Goal: Task Accomplishment & Management: Manage account settings

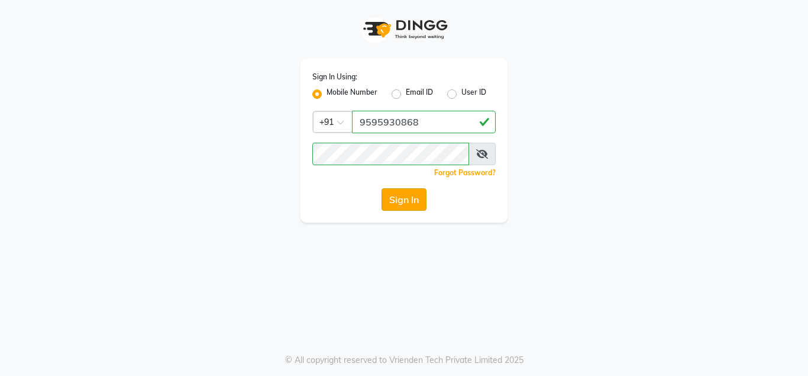
click at [412, 200] on button "Sign In" at bounding box center [403, 199] width 45 height 22
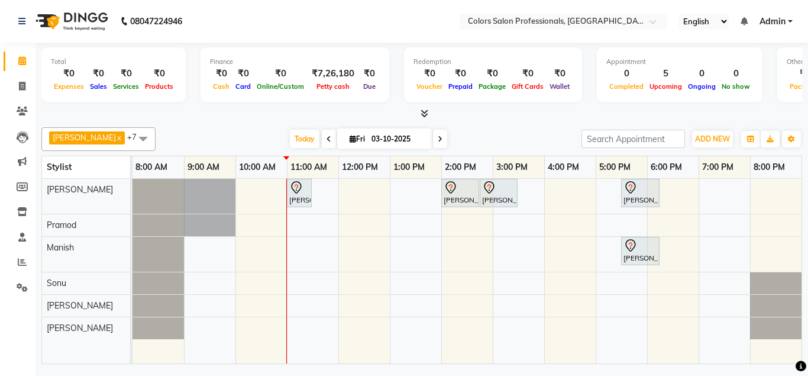
click at [326, 141] on icon at bounding box center [328, 138] width 5 height 7
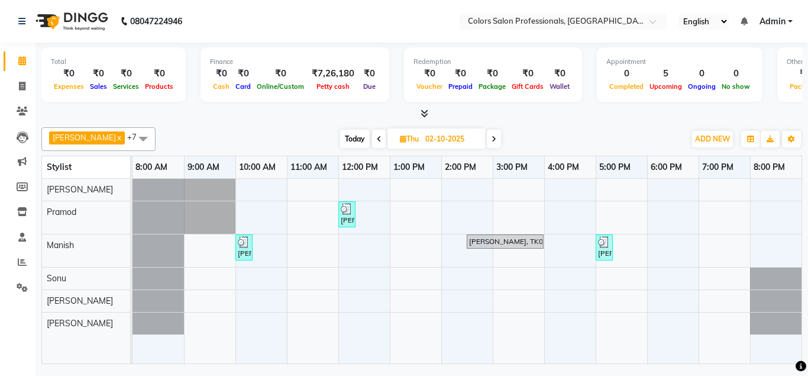
click at [372, 141] on span at bounding box center [379, 139] width 14 height 18
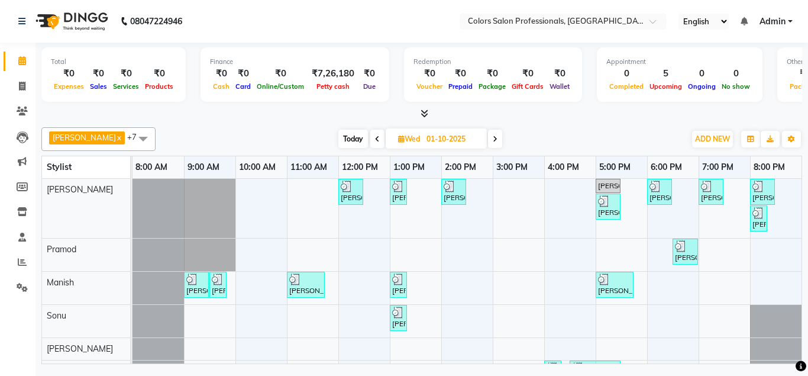
click at [493, 142] on icon at bounding box center [495, 138] width 5 height 7
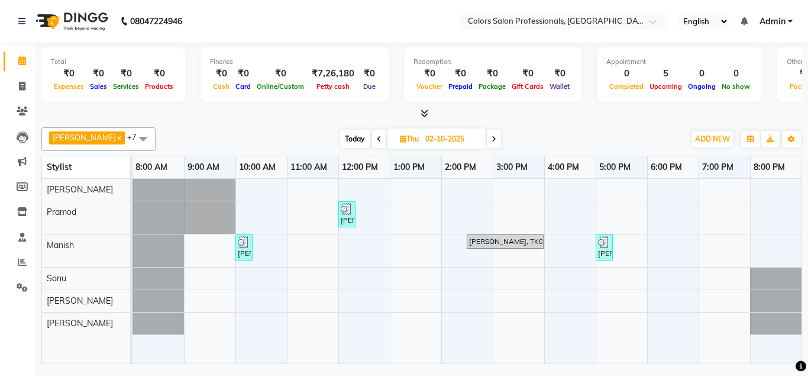
click at [491, 140] on icon at bounding box center [493, 138] width 5 height 7
type input "03-10-2025"
